Goal: Transaction & Acquisition: Purchase product/service

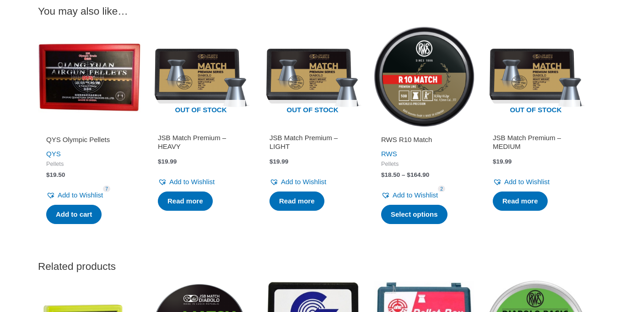
scroll to position [1102, 0]
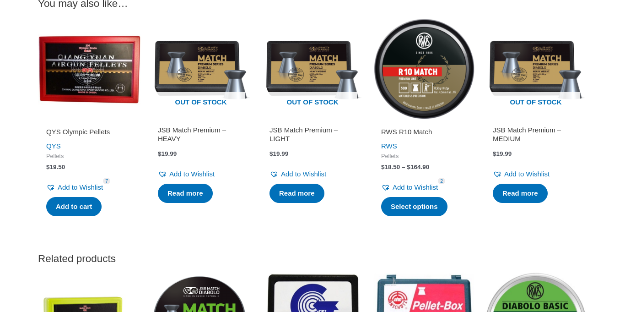
click at [394, 90] on img at bounding box center [424, 68] width 103 height 103
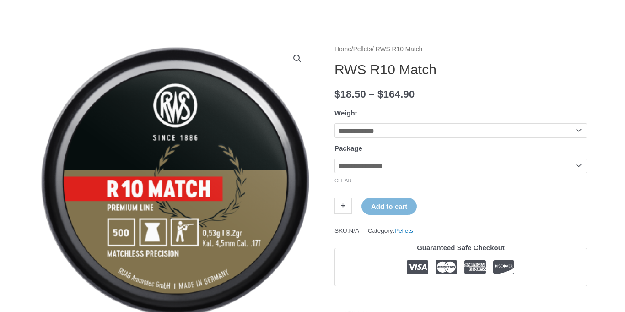
scroll to position [81, 0]
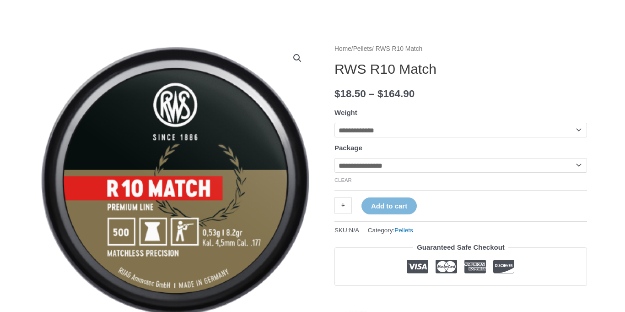
click at [388, 171] on select "**********" at bounding box center [460, 165] width 253 height 15
select select "***"
click at [334, 159] on select "**********" at bounding box center [460, 165] width 253 height 15
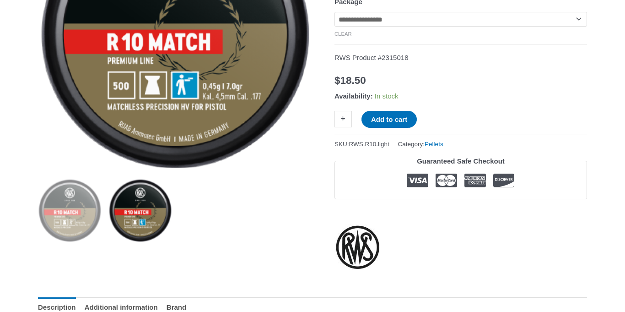
scroll to position [0, 0]
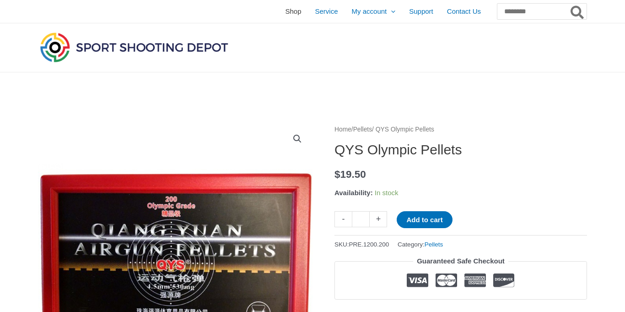
click at [285, 13] on span "Shop" at bounding box center [293, 11] width 16 height 23
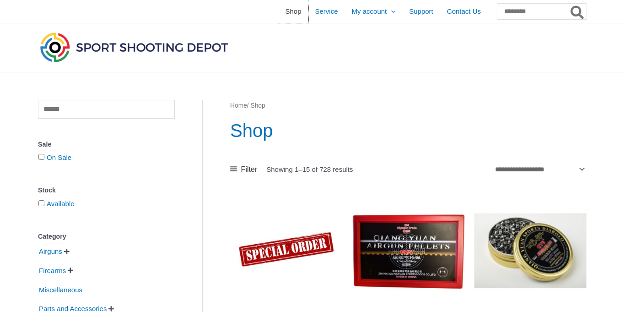
click at [285, 13] on span "Shop" at bounding box center [293, 11] width 16 height 23
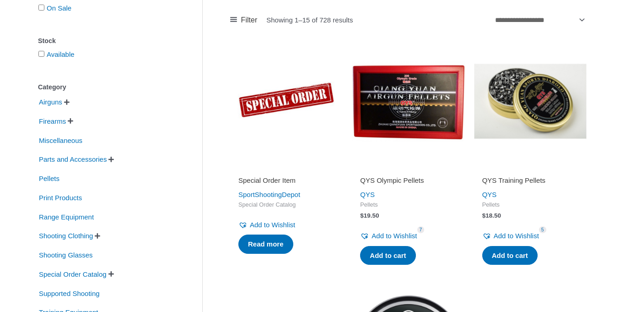
scroll to position [155, 0]
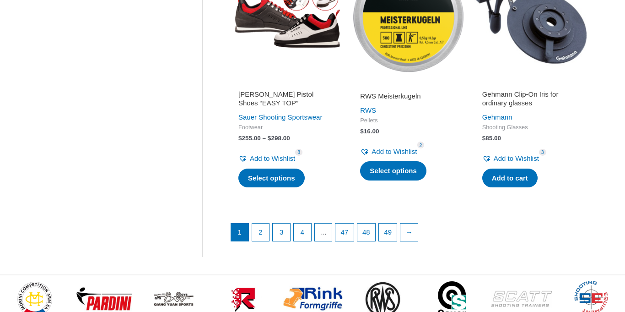
scroll to position [1256, 0]
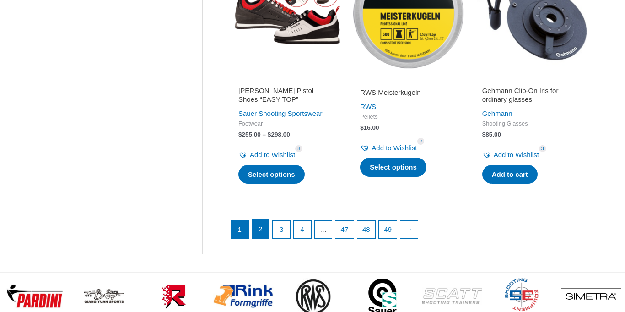
click at [263, 230] on link "2" at bounding box center [260, 229] width 17 height 18
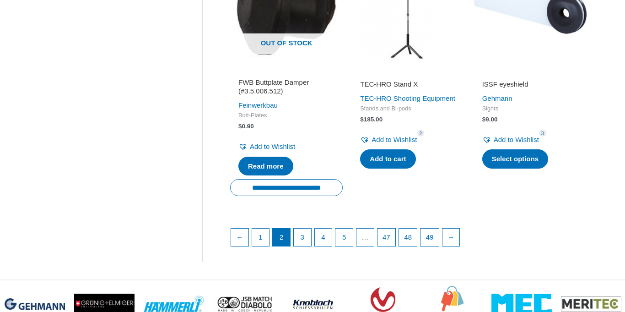
scroll to position [1263, 0]
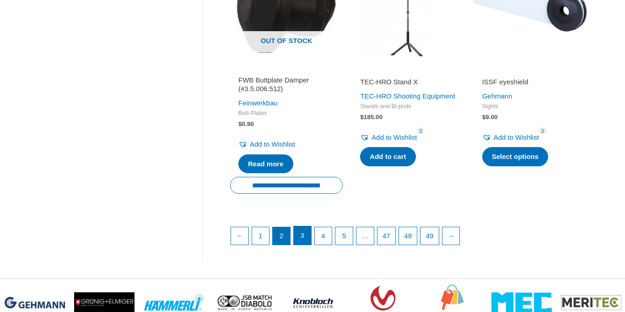
click at [303, 236] on link "3" at bounding box center [302, 235] width 17 height 18
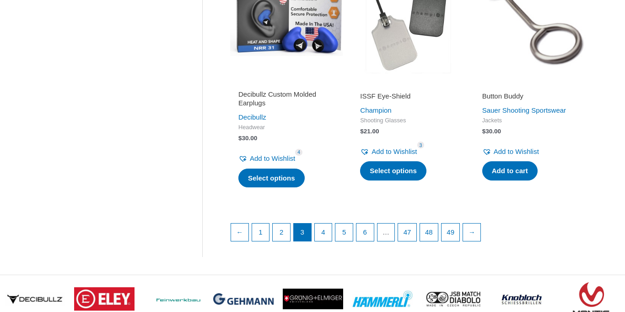
scroll to position [1269, 0]
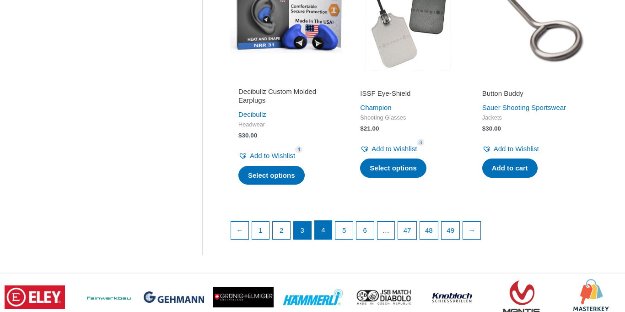
click at [327, 239] on link "4" at bounding box center [323, 230] width 17 height 18
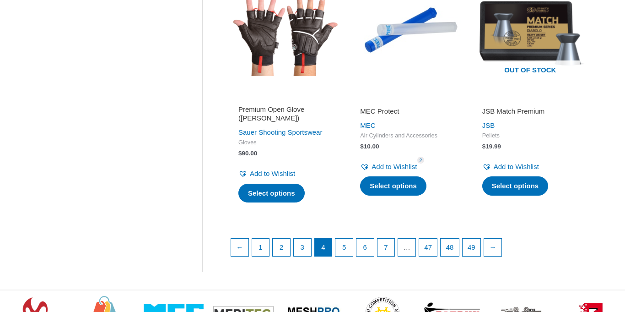
scroll to position [1239, 0]
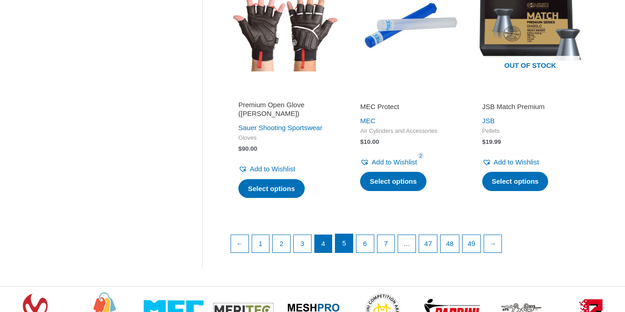
click at [344, 239] on link "5" at bounding box center [343, 243] width 17 height 18
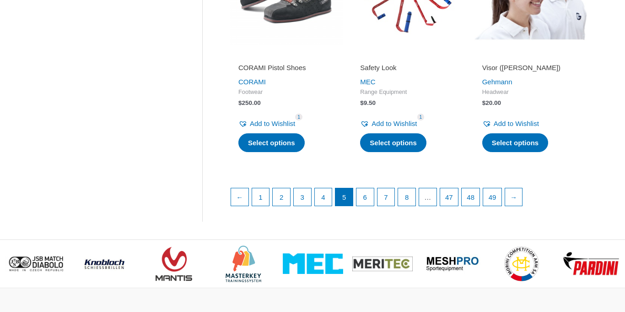
scroll to position [1284, 0]
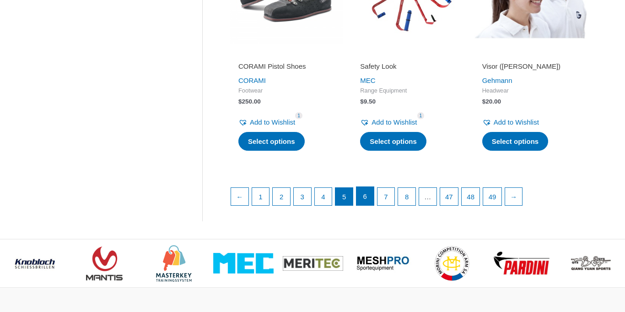
click at [366, 205] on link "6" at bounding box center [364, 196] width 17 height 18
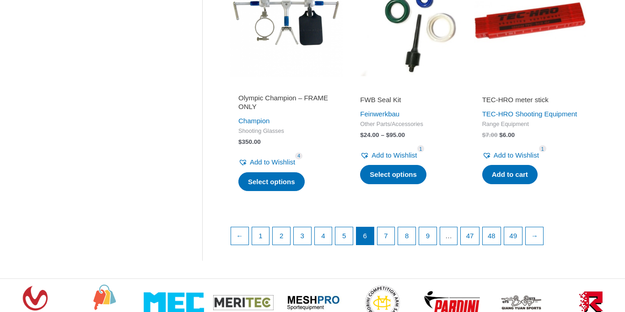
scroll to position [1263, 0]
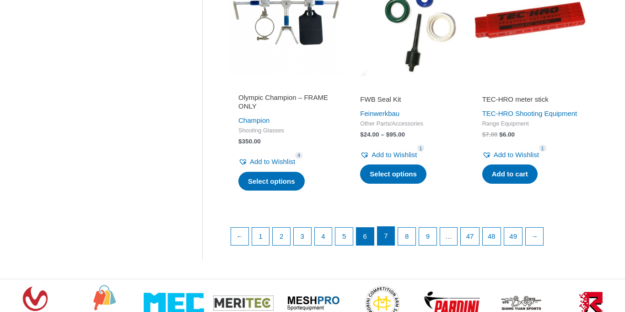
click at [384, 245] on link "7" at bounding box center [386, 236] width 17 height 18
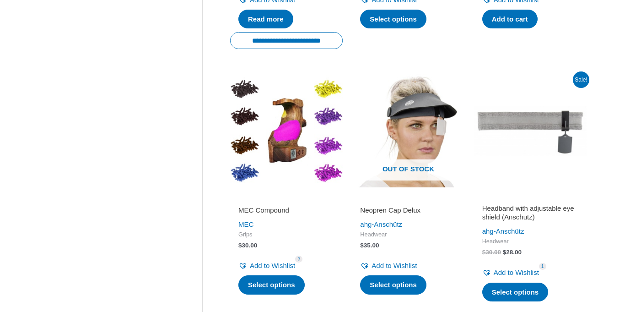
scroll to position [650, 0]
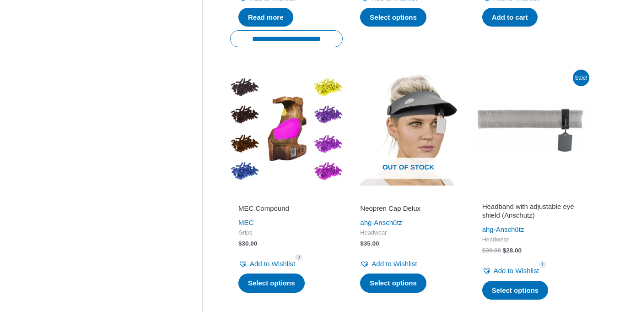
click at [345, 194] on ul "Headband with shield holder (Champion) Champion Headwear $ 18.00 – $ 20.00 Pric…" at bounding box center [408, 182] width 356 height 1276
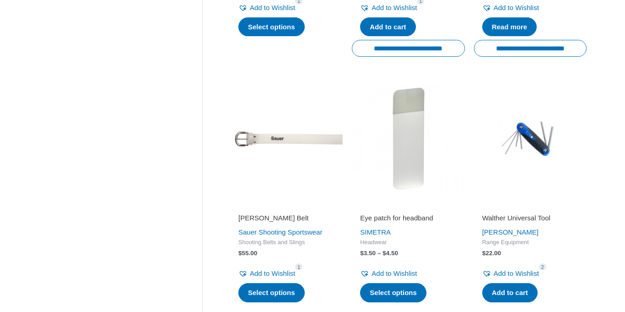
scroll to position [1174, 0]
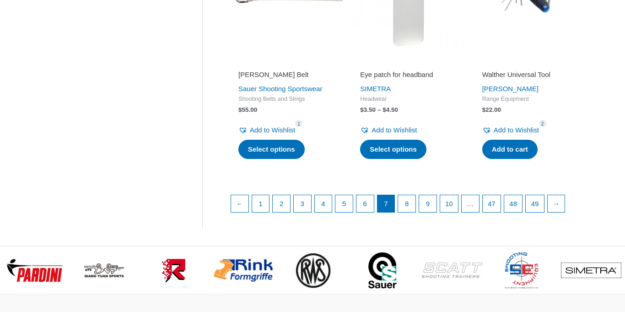
scroll to position [1306, 0]
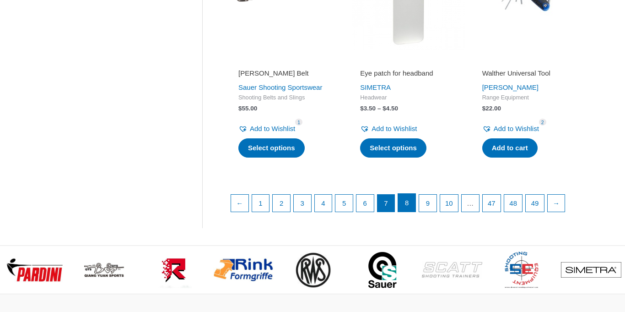
click at [411, 212] on link "8" at bounding box center [406, 203] width 17 height 18
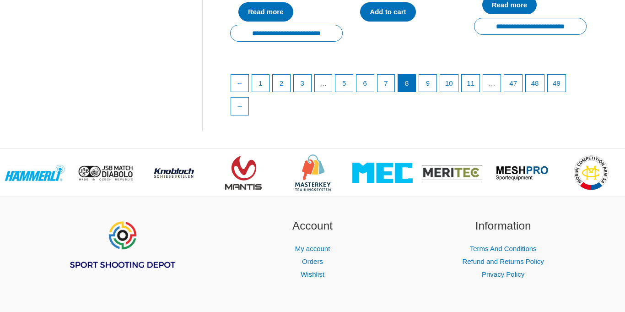
scroll to position [1394, 0]
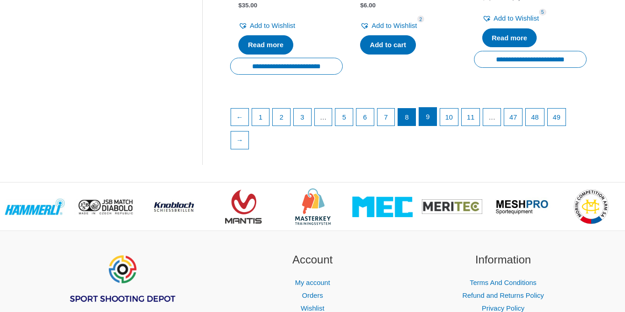
click at [427, 126] on link "9" at bounding box center [427, 117] width 17 height 18
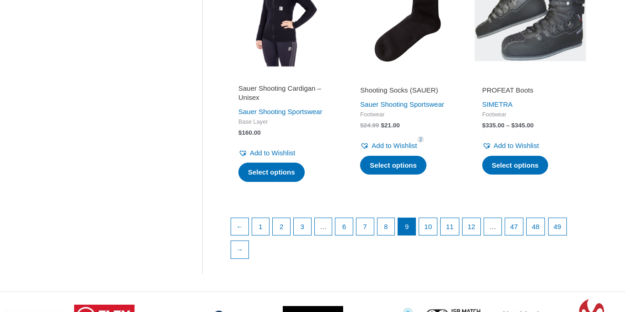
scroll to position [1305, 0]
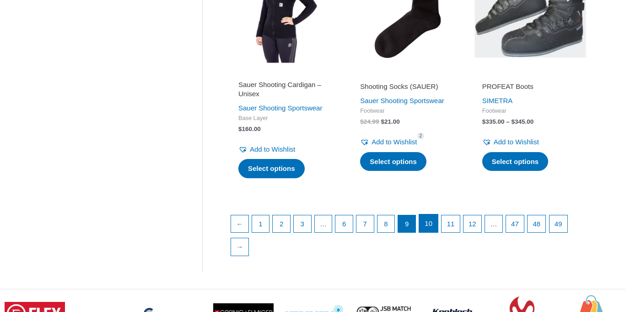
click at [431, 232] on link "10" at bounding box center [428, 223] width 19 height 18
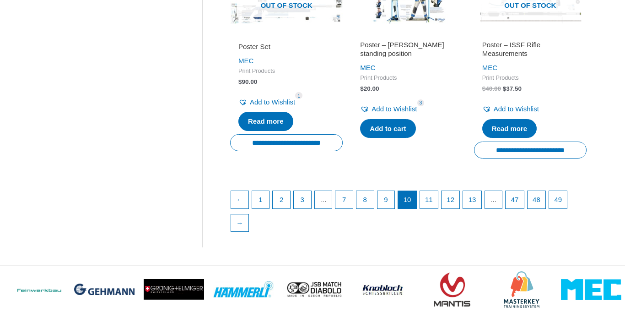
scroll to position [1336, 0]
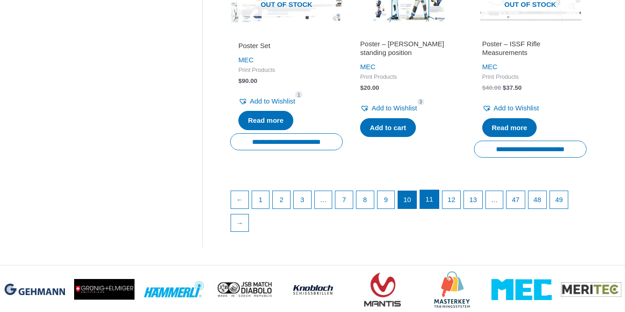
click at [433, 208] on link "11" at bounding box center [429, 199] width 19 height 18
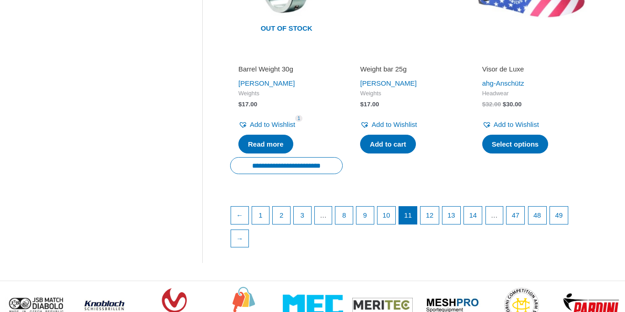
scroll to position [1274, 0]
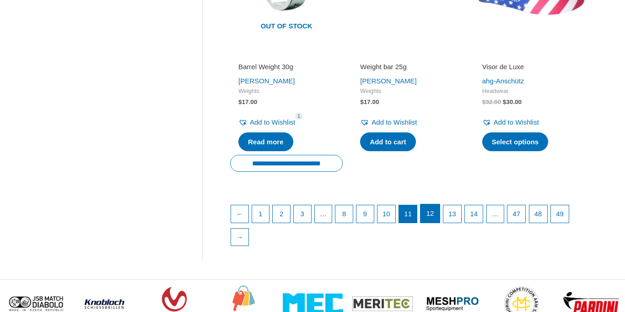
click at [432, 222] on link "12" at bounding box center [430, 213] width 19 height 18
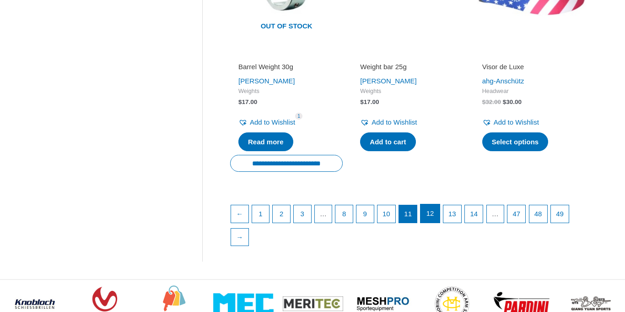
click at [432, 222] on link "12" at bounding box center [430, 213] width 19 height 18
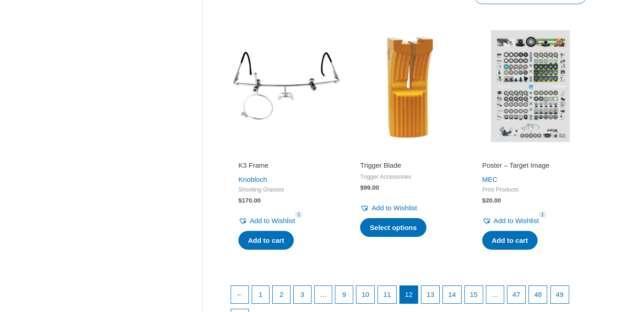
scroll to position [1221, 0]
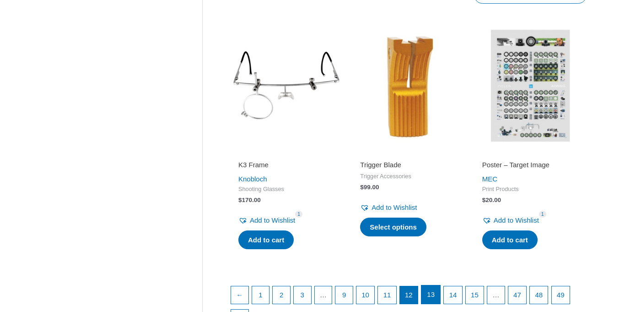
click at [440, 285] on link "13" at bounding box center [430, 294] width 19 height 18
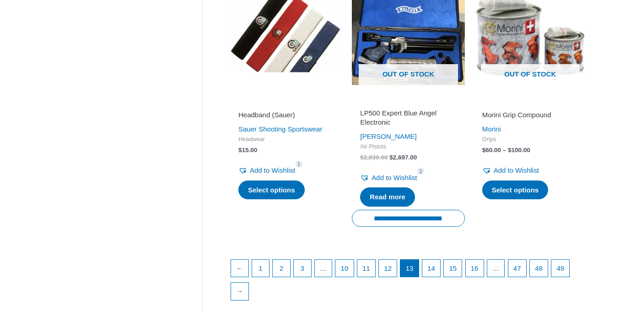
scroll to position [1258, 0]
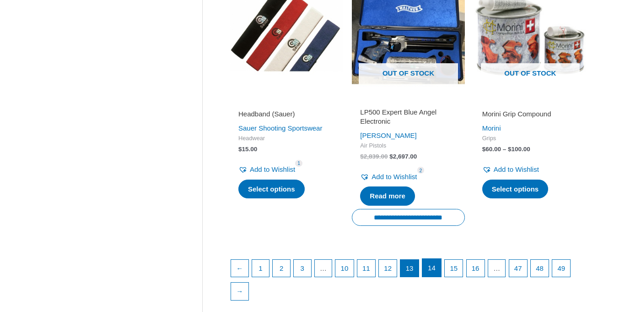
click at [440, 277] on link "14" at bounding box center [431, 268] width 19 height 18
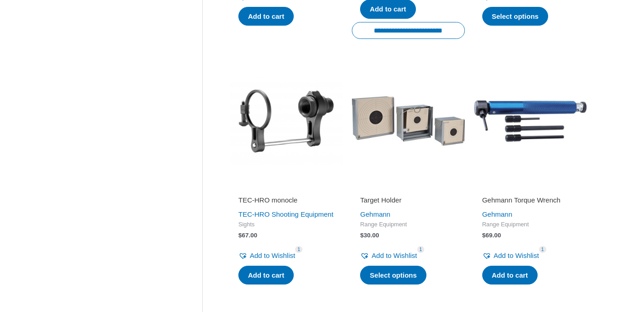
scroll to position [652, 0]
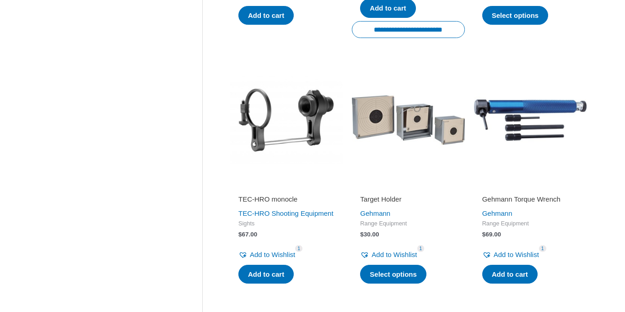
click at [469, 173] on ul "[PERSON_NAME] set of replacement screws [PERSON_NAME] Shooting Glasses $ 19.00 …" at bounding box center [408, 185] width 356 height 1287
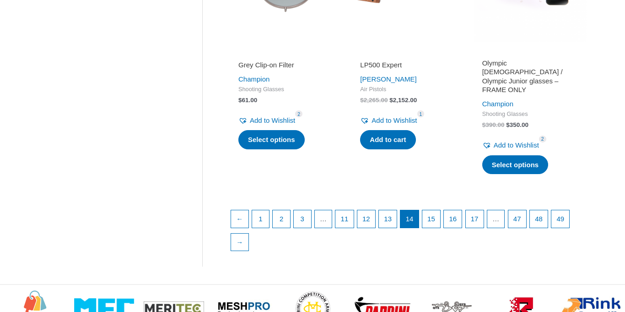
scroll to position [1309, 0]
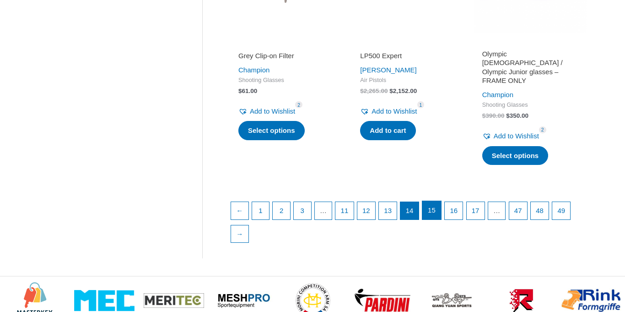
click at [439, 219] on link "15" at bounding box center [431, 210] width 19 height 18
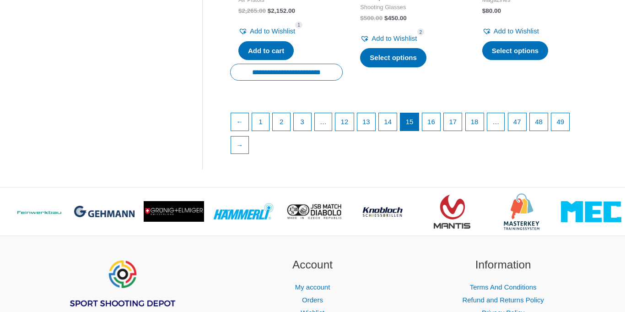
scroll to position [1415, 0]
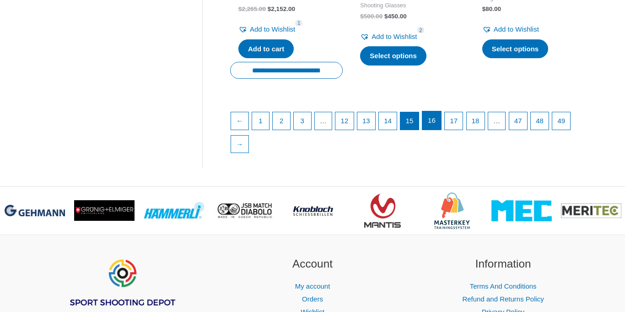
click at [441, 129] on link "16" at bounding box center [431, 120] width 19 height 18
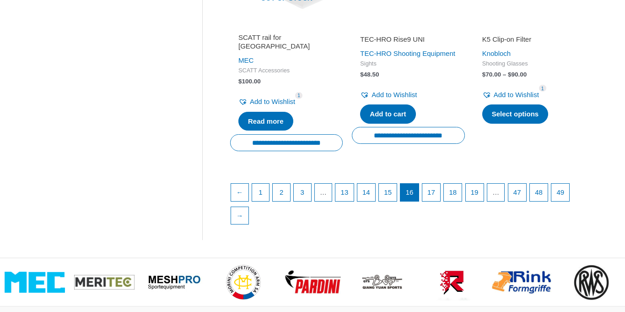
scroll to position [1326, 0]
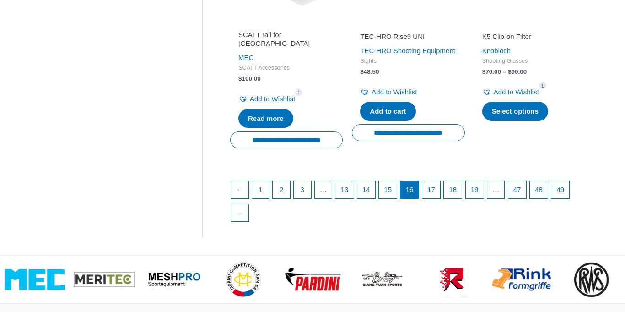
click at [437, 222] on ul "← 1 2 3 … 13 14 15 16 17 18 19 … 47 48 49 →" at bounding box center [409, 203] width 356 height 46
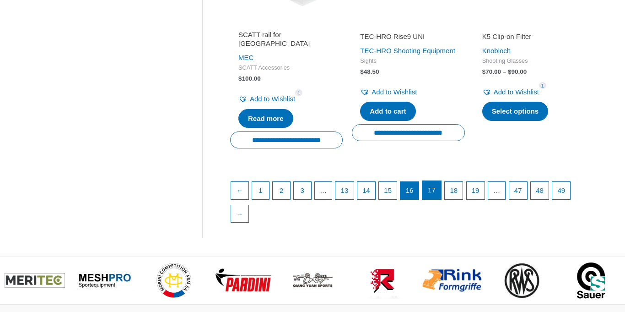
click at [441, 199] on link "17" at bounding box center [431, 190] width 19 height 18
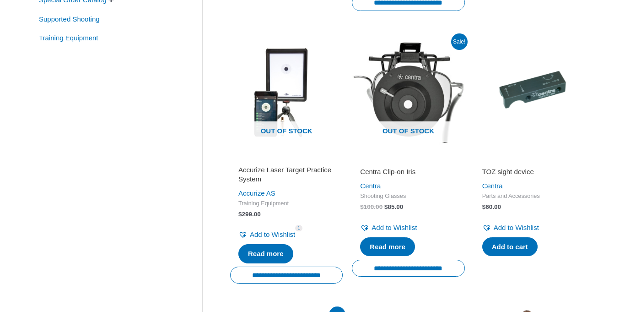
scroll to position [423, 0]
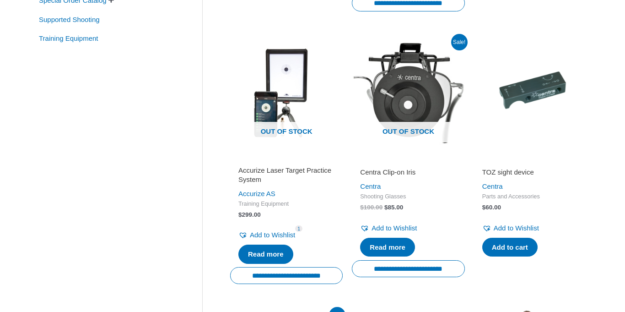
click at [281, 183] on h2 "Accurize Laser Target Practice System" at bounding box center [286, 175] width 96 height 18
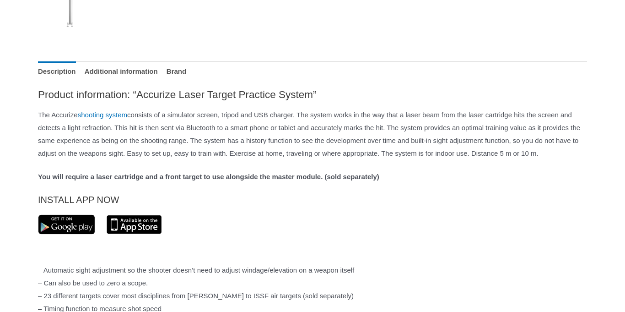
scroll to position [583, 0]
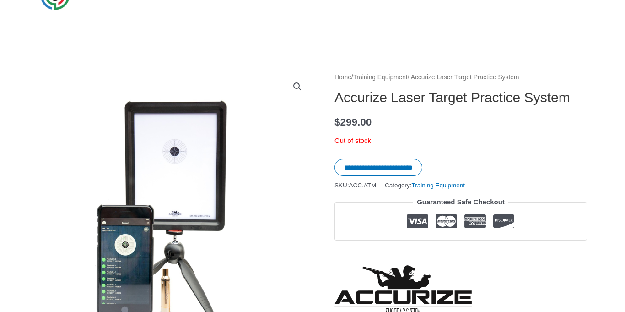
scroll to position [0, 0]
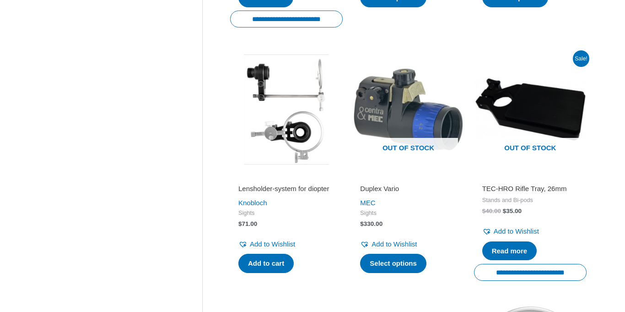
scroll to position [925, 0]
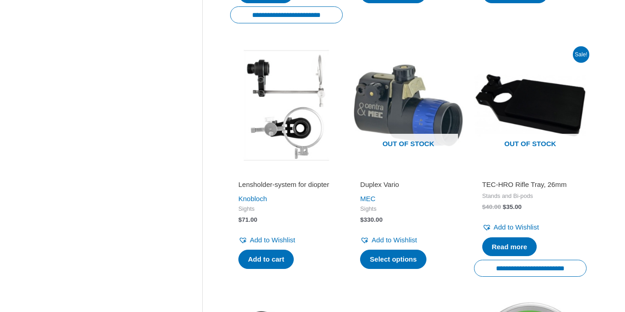
click at [458, 179] on div "Duplex Vario MEC Sights $ 330.00 Add to Wishlist Remove from Wishlist Add to Wi…" at bounding box center [408, 219] width 113 height 105
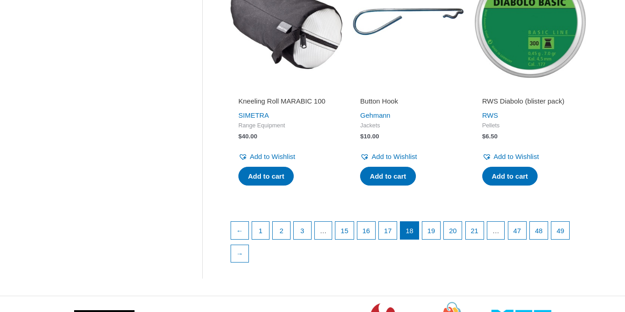
scroll to position [1266, 0]
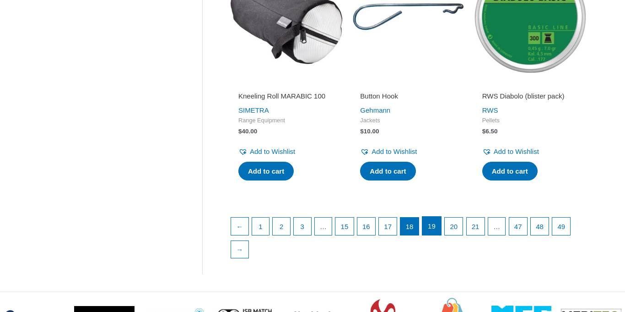
click at [440, 235] on link "19" at bounding box center [431, 225] width 19 height 18
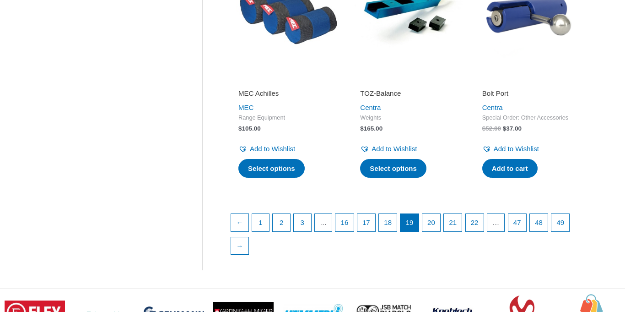
scroll to position [1279, 0]
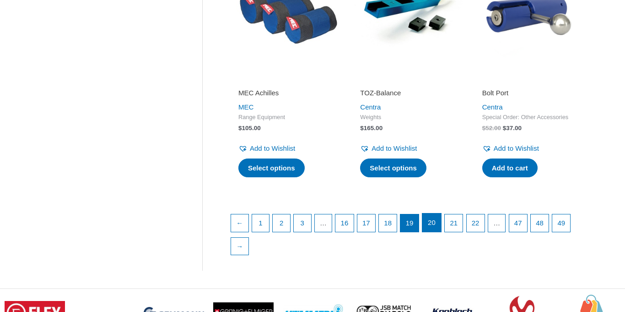
click at [439, 232] on link "20" at bounding box center [431, 222] width 19 height 18
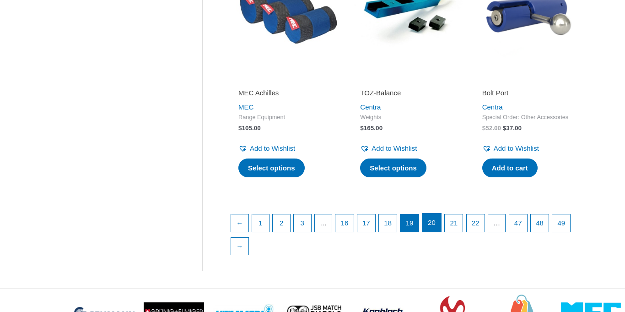
click at [438, 232] on link "20" at bounding box center [431, 222] width 19 height 18
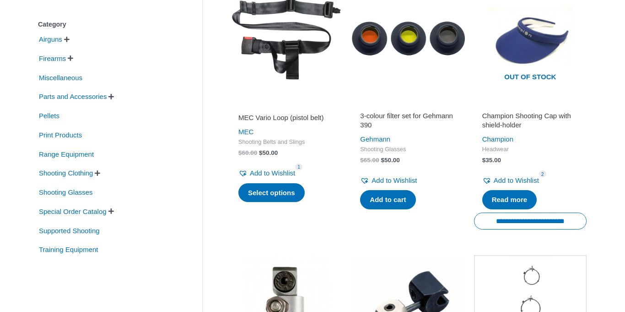
scroll to position [212, 0]
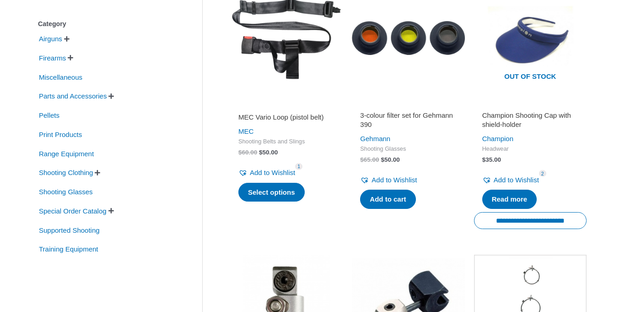
click at [491, 157] on bdi "$ 35.00" at bounding box center [491, 159] width 19 height 7
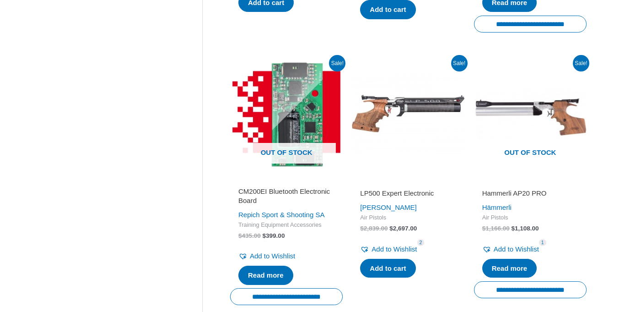
scroll to position [923, 0]
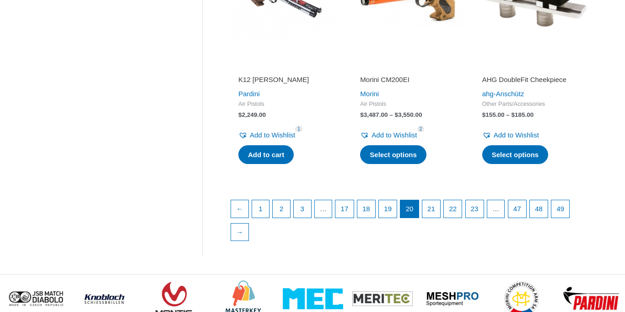
scroll to position [1311, 0]
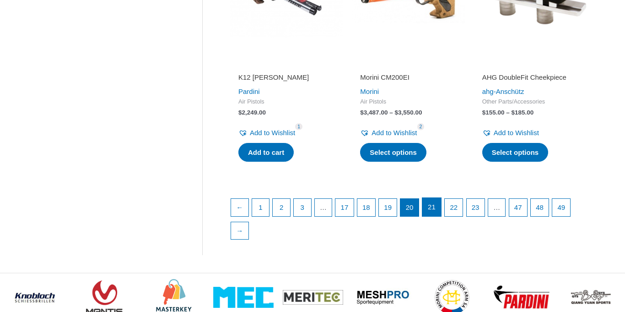
click at [434, 213] on link "21" at bounding box center [431, 207] width 19 height 18
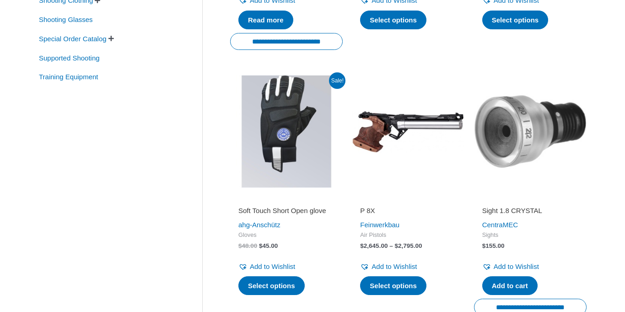
scroll to position [387, 0]
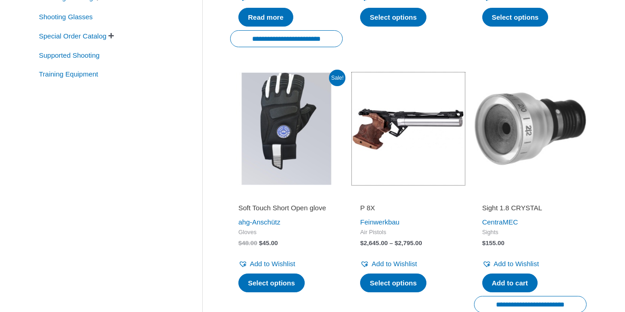
click at [458, 182] on img at bounding box center [408, 128] width 113 height 113
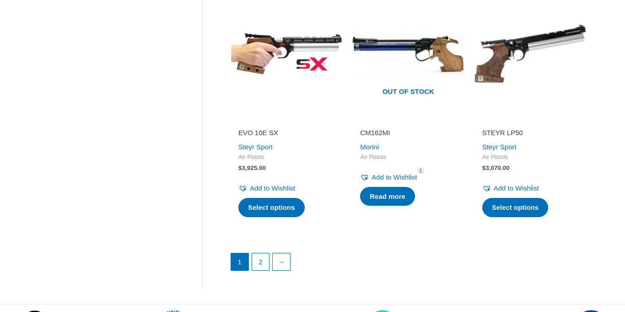
scroll to position [1300, 0]
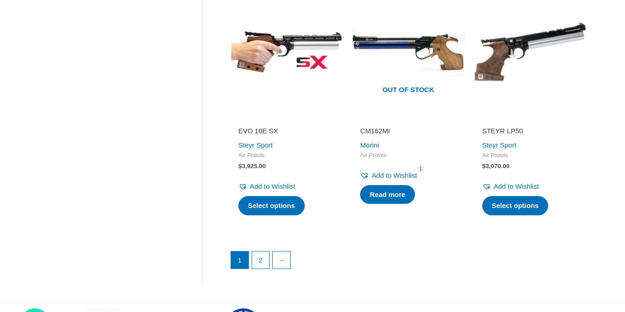
click at [497, 69] on img at bounding box center [530, 51] width 113 height 113
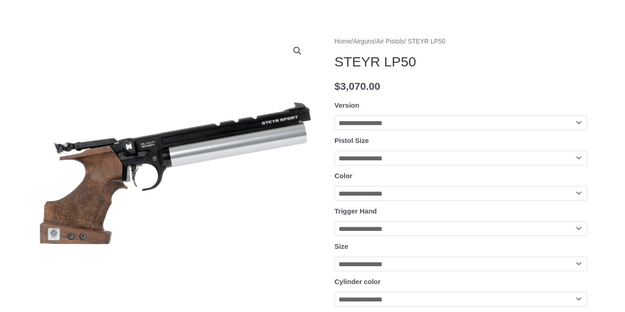
scroll to position [89, 0]
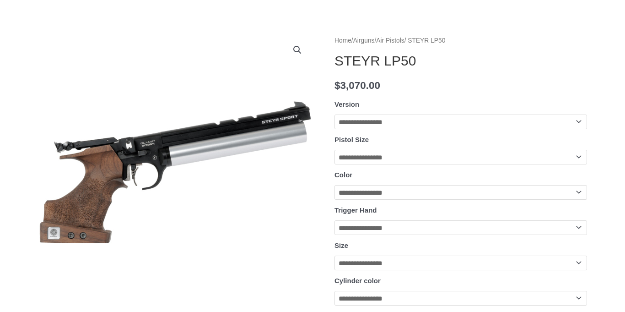
click at [579, 118] on select "**********" at bounding box center [460, 121] width 253 height 15
select select "*******"
click at [334, 114] on select "**********" at bounding box center [460, 121] width 253 height 15
click at [572, 156] on select "**********" at bounding box center [460, 157] width 253 height 15
select select "****"
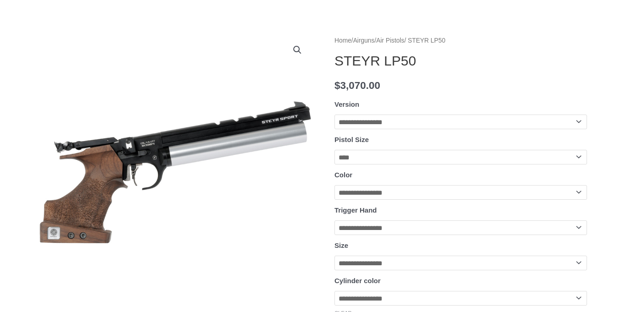
click at [334, 151] on select "**********" at bounding box center [460, 157] width 253 height 15
click at [585, 194] on select "**********" at bounding box center [460, 192] width 253 height 15
select select "******"
click at [334, 188] on select "**********" at bounding box center [460, 192] width 253 height 15
click at [582, 226] on select "**********" at bounding box center [460, 227] width 253 height 15
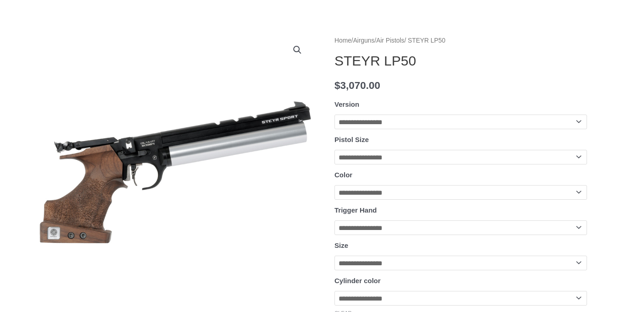
select select "*****"
click at [334, 224] on select "**********" at bounding box center [460, 227] width 253 height 15
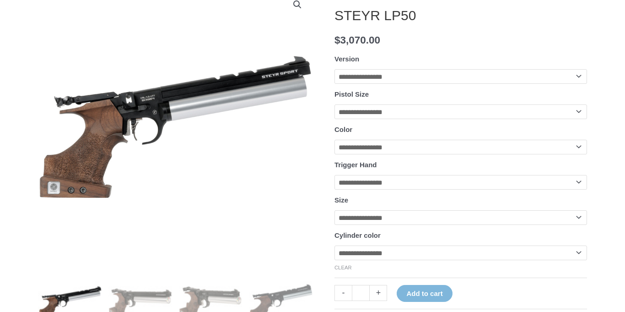
scroll to position [138, 0]
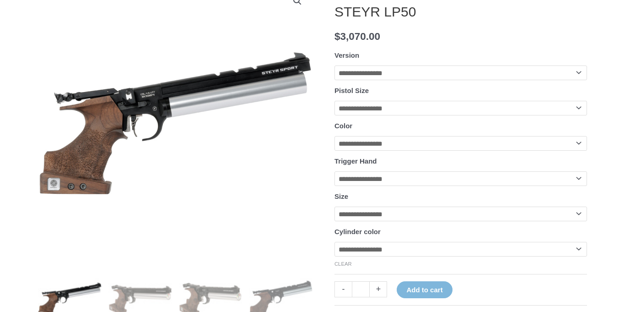
click at [580, 221] on select "**********" at bounding box center [460, 213] width 253 height 15
select select "**"
click at [334, 212] on select "**********" at bounding box center [460, 213] width 253 height 15
click at [577, 256] on select "**********" at bounding box center [460, 249] width 253 height 15
select select "****"
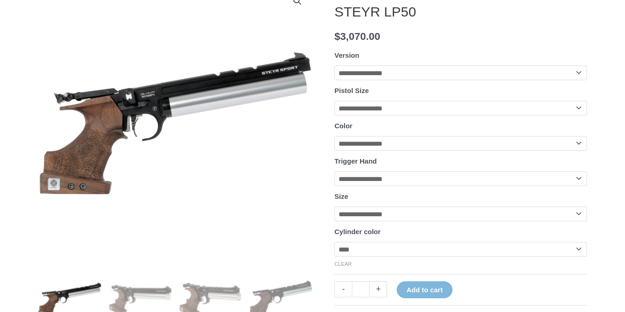
click at [334, 248] on select "**********" at bounding box center [460, 249] width 253 height 15
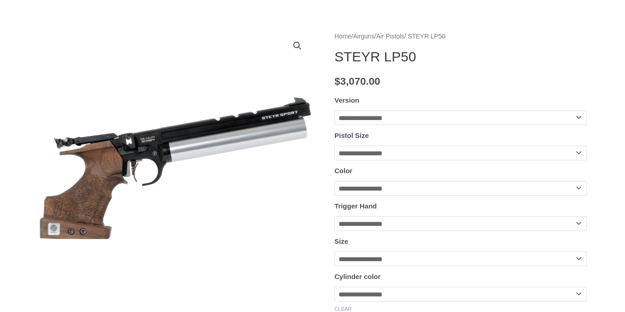
scroll to position [0, 0]
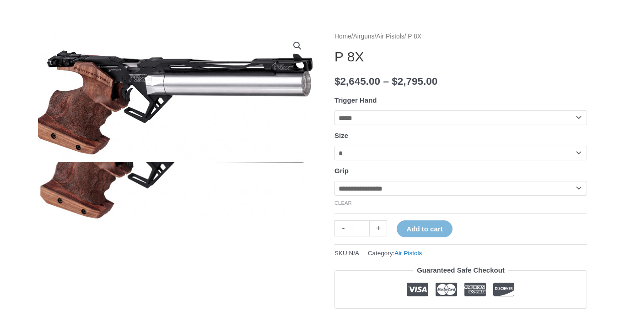
scroll to position [96, 0]
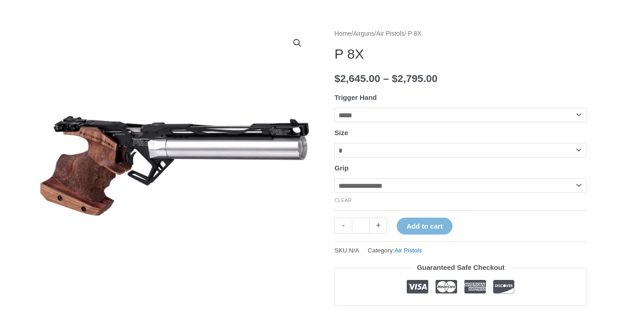
click at [580, 150] on select "**********" at bounding box center [460, 150] width 253 height 15
select select "*"
click at [334, 144] on select "**********" at bounding box center [460, 150] width 253 height 15
click at [579, 185] on select "**********" at bounding box center [460, 185] width 253 height 15
select select "******"
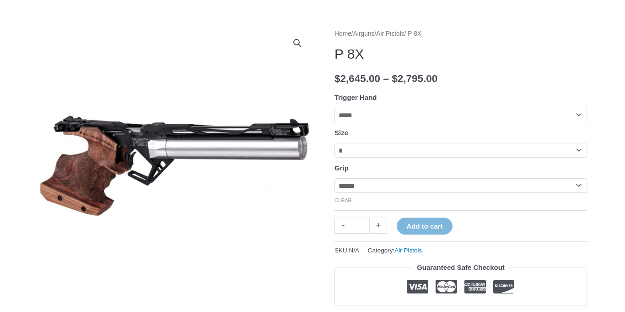
click at [334, 181] on select "**********" at bounding box center [460, 185] width 253 height 15
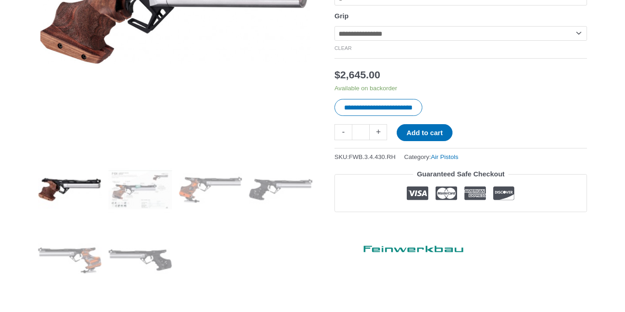
scroll to position [249, 0]
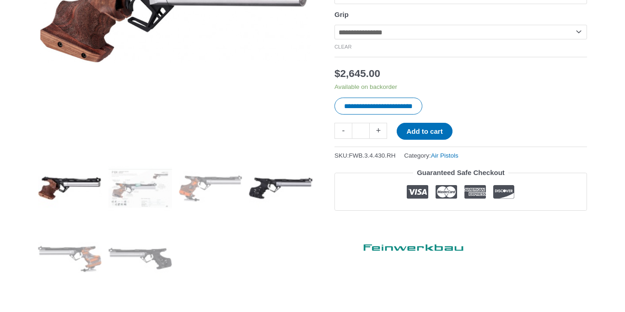
click at [264, 198] on img at bounding box center [281, 188] width 64 height 64
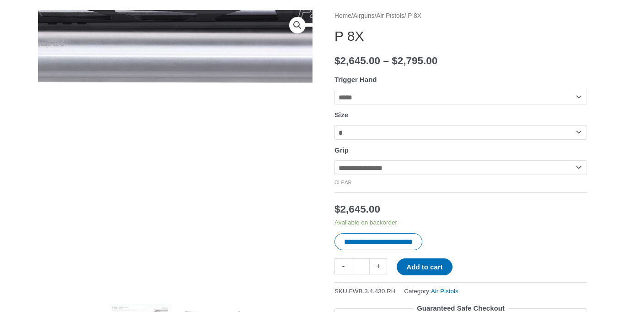
scroll to position [112, 0]
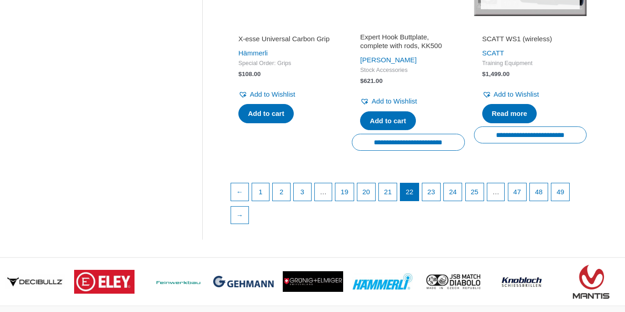
scroll to position [1360, 0]
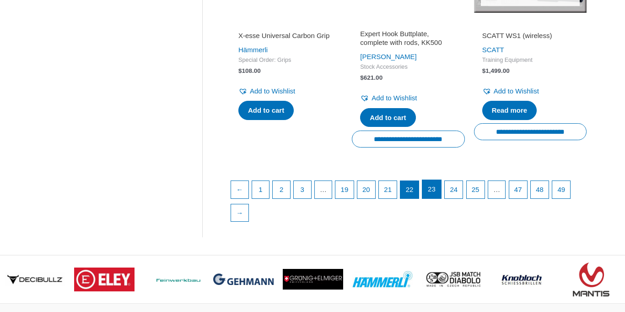
click at [437, 190] on link "23" at bounding box center [431, 189] width 19 height 18
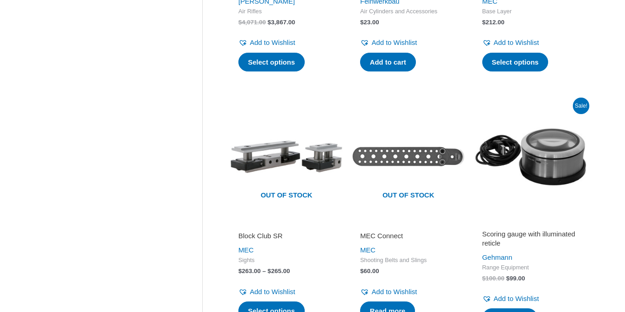
scroll to position [868, 0]
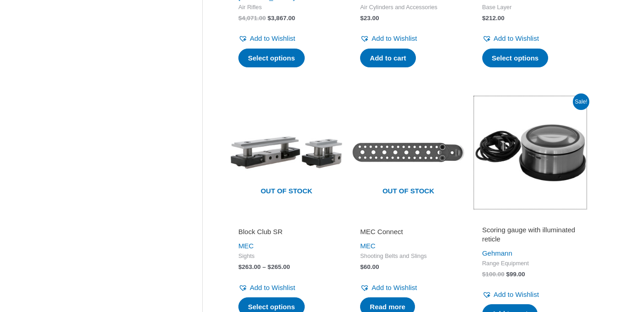
click at [475, 201] on img at bounding box center [530, 152] width 113 height 113
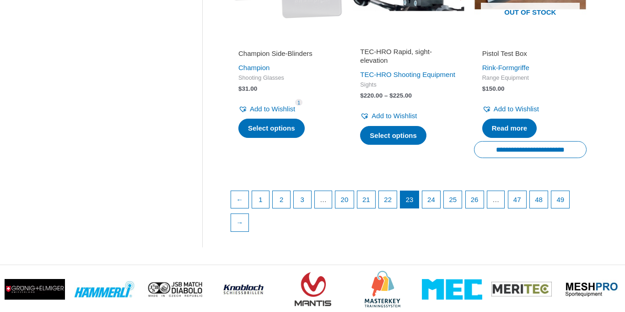
scroll to position [1312, 0]
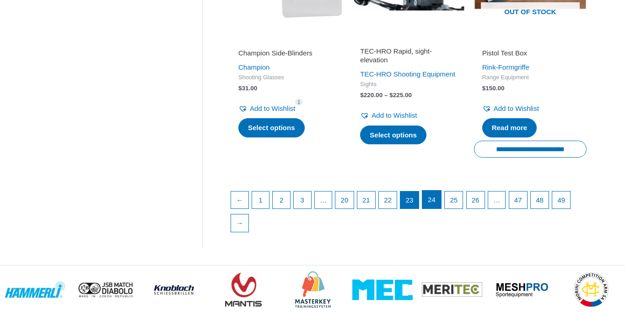
click at [439, 202] on link "24" at bounding box center [431, 199] width 19 height 18
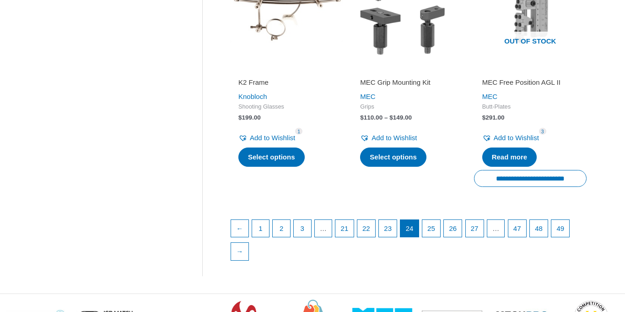
scroll to position [1250, 0]
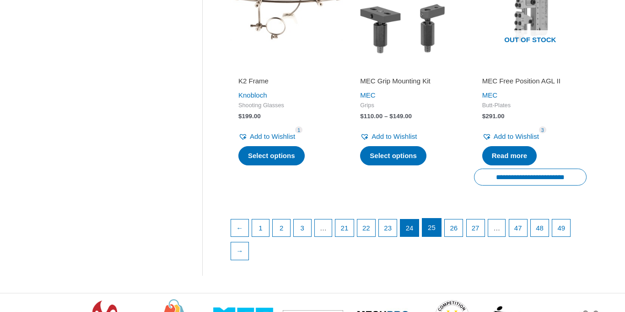
click at [441, 237] on link "25" at bounding box center [431, 227] width 19 height 18
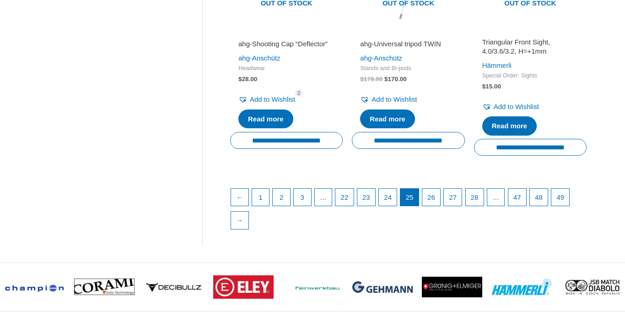
scroll to position [1329, 0]
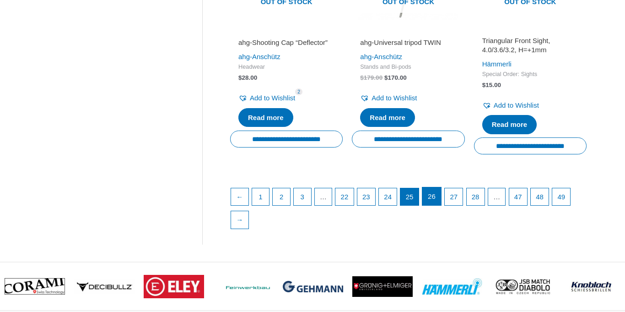
click at [438, 205] on link "26" at bounding box center [431, 196] width 19 height 18
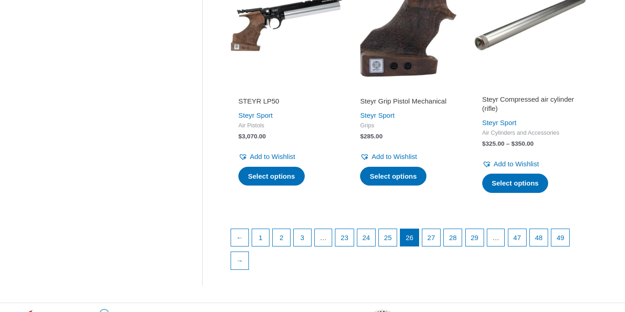
scroll to position [1288, 0]
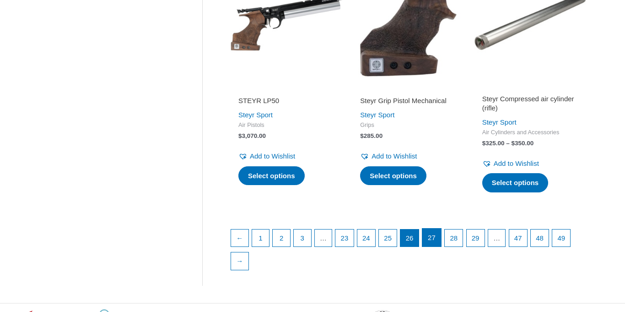
click at [438, 234] on link "27" at bounding box center [431, 237] width 19 height 18
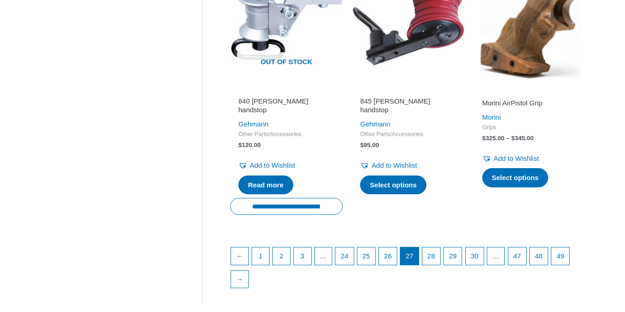
scroll to position [1294, 0]
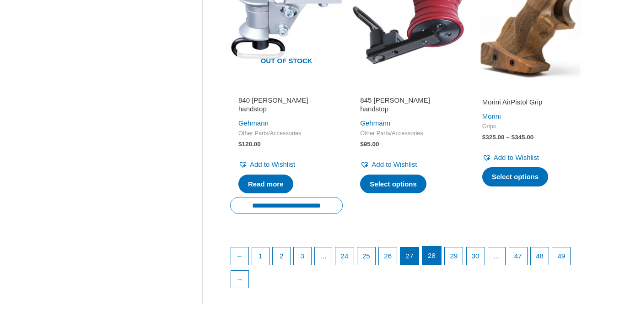
click at [441, 246] on link "28" at bounding box center [431, 255] width 19 height 18
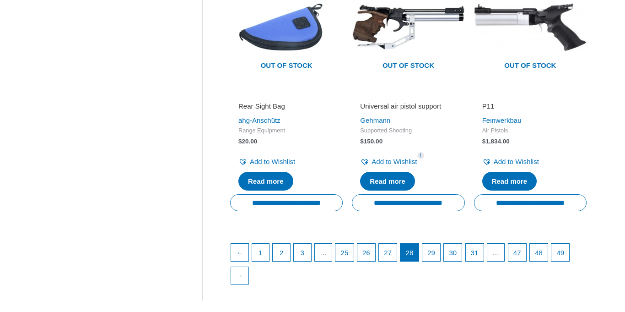
scroll to position [1274, 0]
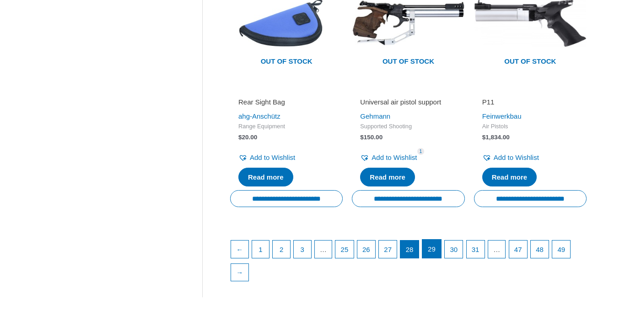
click at [441, 258] on link "29" at bounding box center [431, 248] width 19 height 18
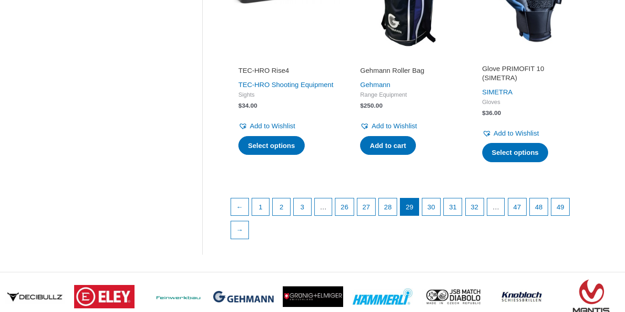
scroll to position [1336, 0]
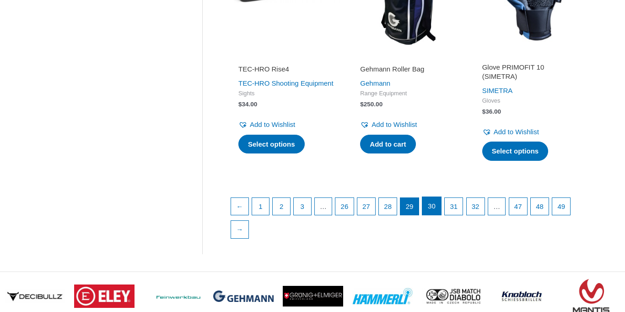
click at [439, 215] on link "30" at bounding box center [431, 206] width 19 height 18
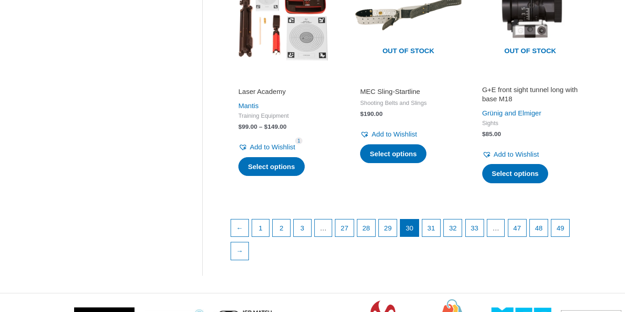
scroll to position [1317, 0]
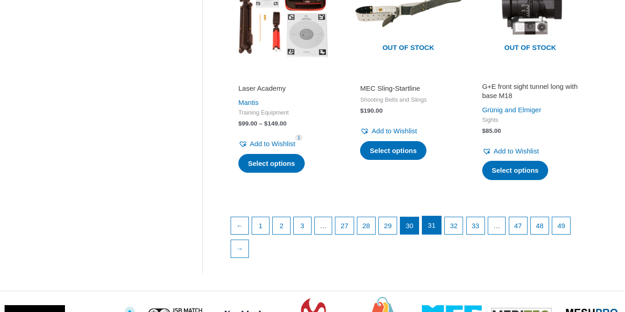
click at [441, 223] on link "31" at bounding box center [431, 225] width 19 height 18
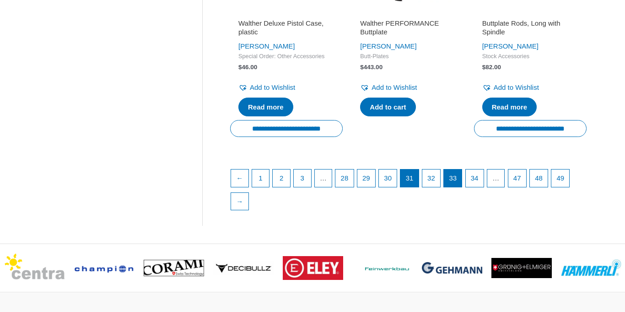
scroll to position [1397, 0]
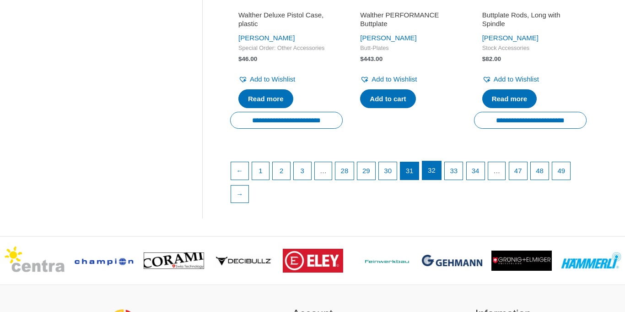
click at [441, 179] on link "32" at bounding box center [431, 170] width 19 height 18
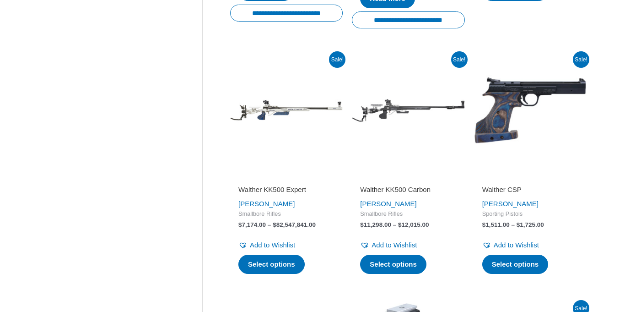
scroll to position [954, 0]
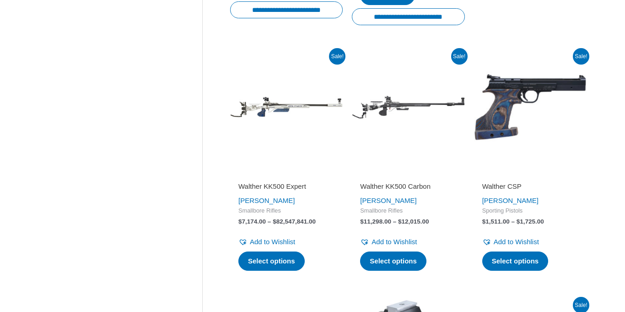
click at [463, 190] on div "Walther KK500 Carbon Walther Smallbore Rifles $ 11,298.00 – $ 12,015.00 Price r…" at bounding box center [408, 221] width 113 height 105
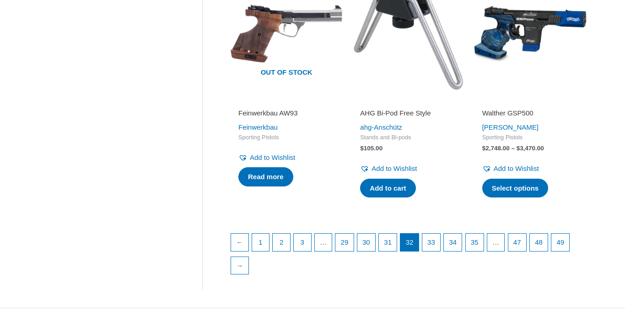
scroll to position [1277, 0]
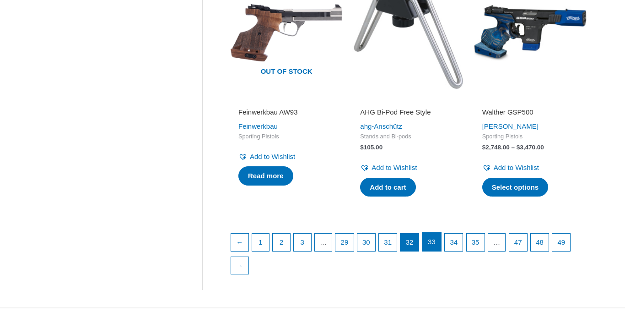
click at [441, 242] on link "33" at bounding box center [431, 241] width 19 height 18
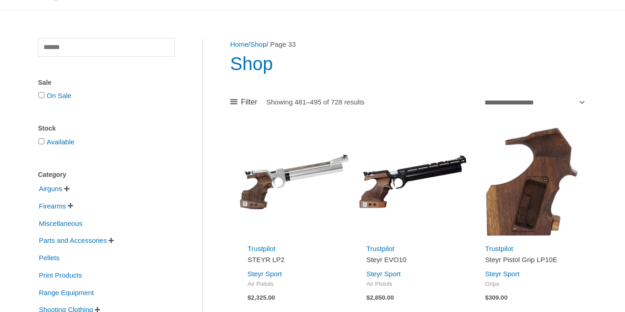
scroll to position [98, 0]
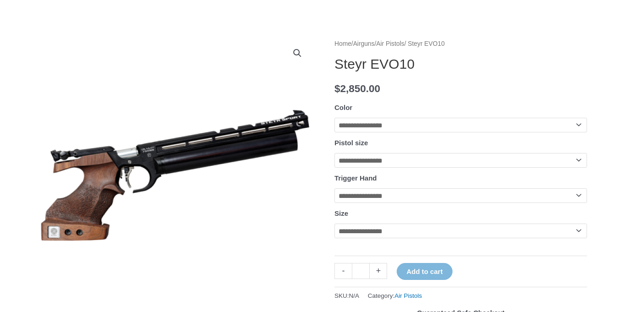
scroll to position [88, 0]
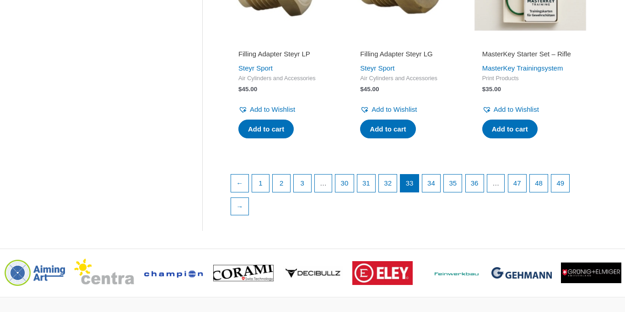
scroll to position [1293, 0]
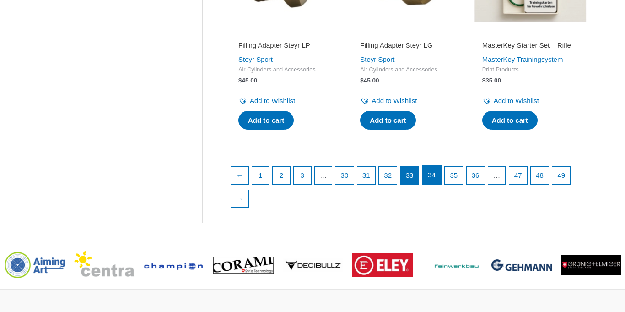
click at [441, 181] on link "34" at bounding box center [431, 175] width 19 height 18
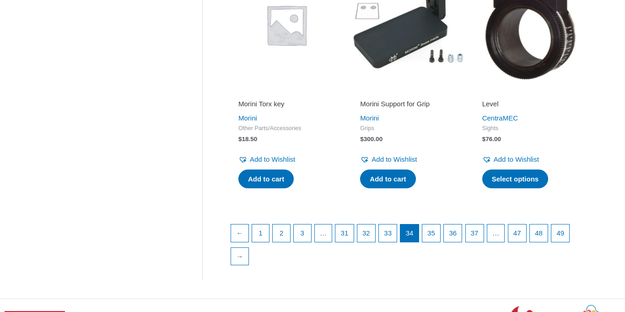
scroll to position [1241, 0]
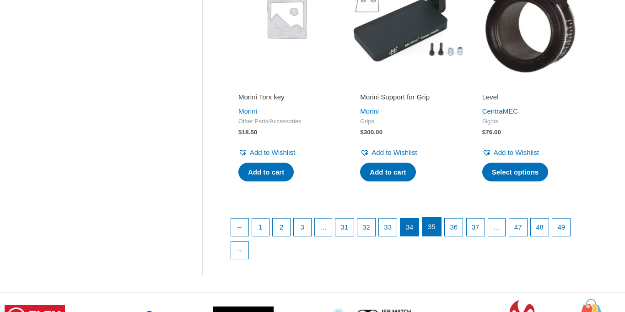
click at [441, 236] on link "35" at bounding box center [431, 226] width 19 height 18
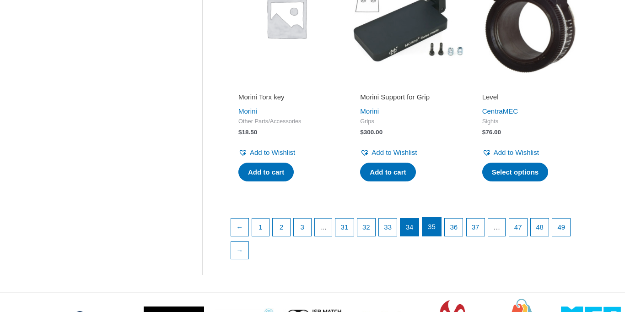
click at [441, 236] on link "35" at bounding box center [431, 226] width 19 height 18
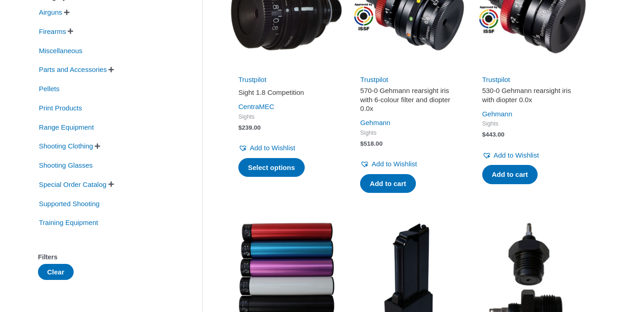
scroll to position [250, 0]
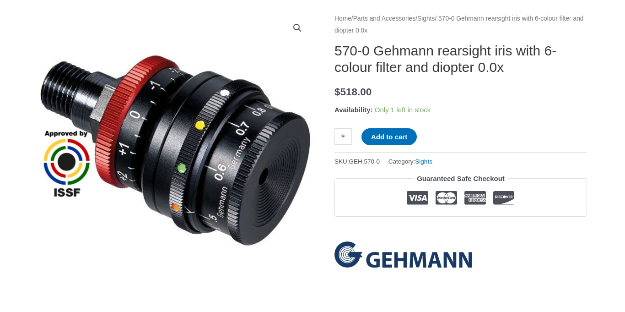
scroll to position [103, 0]
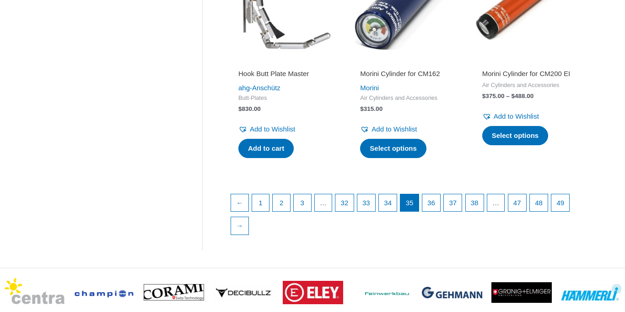
scroll to position [1307, 0]
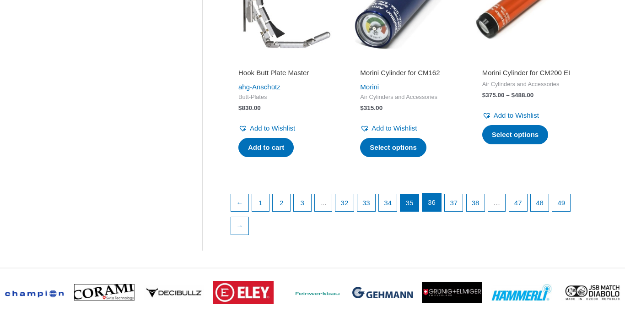
click at [438, 198] on link "36" at bounding box center [431, 202] width 19 height 18
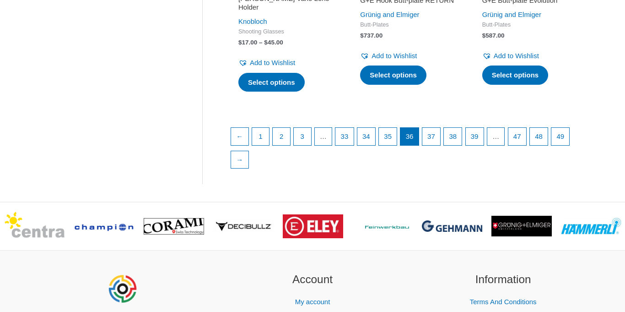
scroll to position [1350, 0]
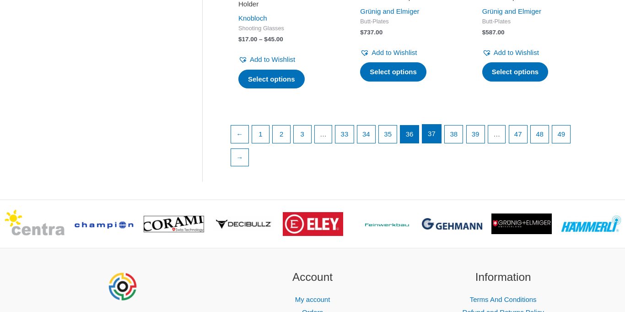
click at [439, 143] on link "37" at bounding box center [431, 133] width 19 height 18
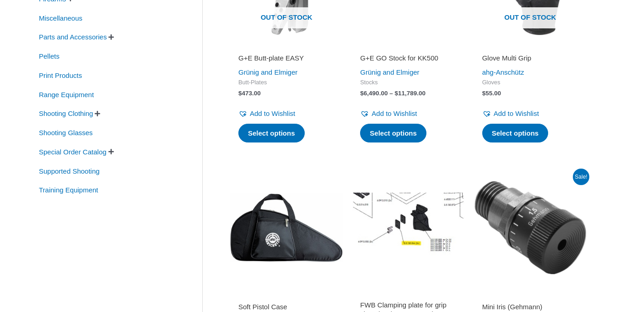
scroll to position [273, 0]
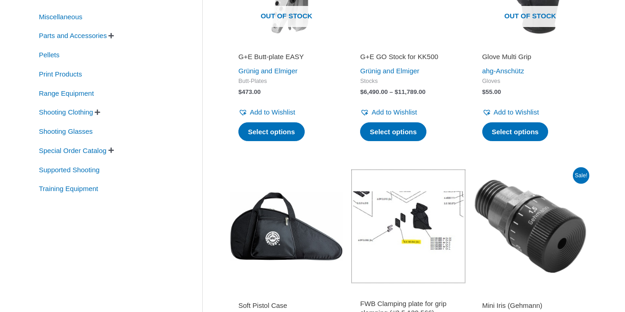
click at [459, 174] on img at bounding box center [408, 226] width 113 height 113
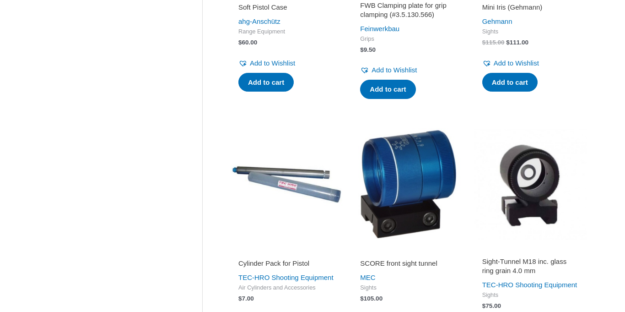
scroll to position [0, 0]
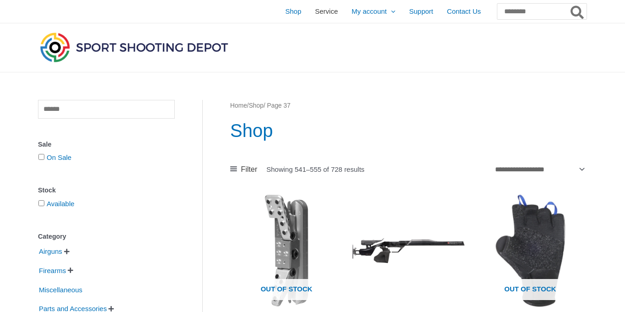
click at [315, 14] on span "Service" at bounding box center [326, 11] width 23 height 23
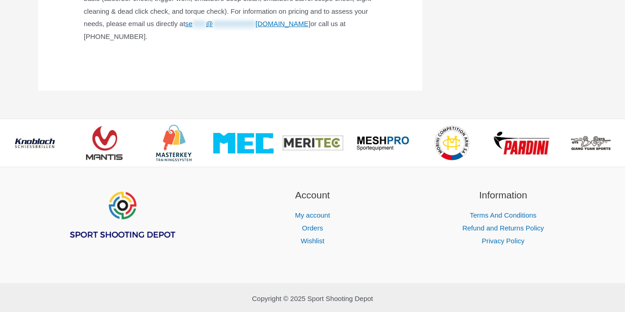
scroll to position [625, 0]
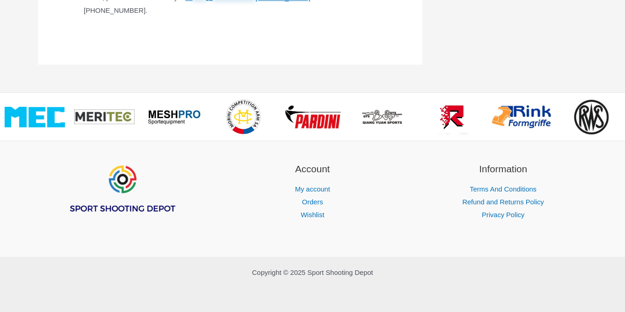
click at [587, 108] on img at bounding box center [591, 116] width 37 height 37
